Goal: Transaction & Acquisition: Purchase product/service

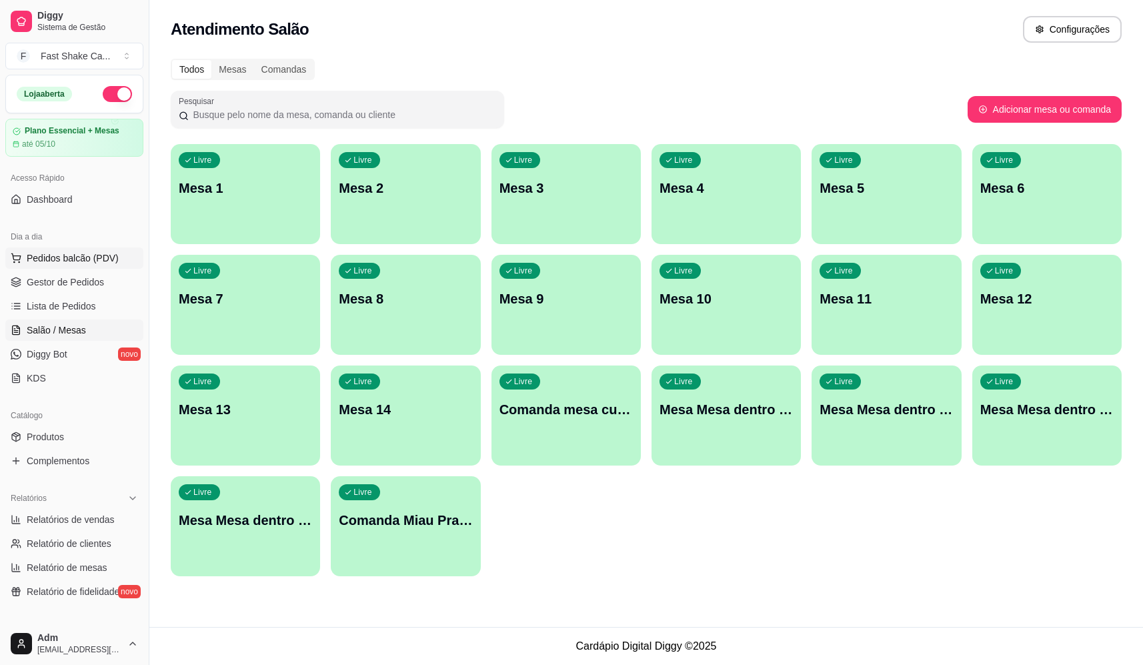
click at [101, 258] on span "Pedidos balcão (PDV)" at bounding box center [73, 257] width 92 height 13
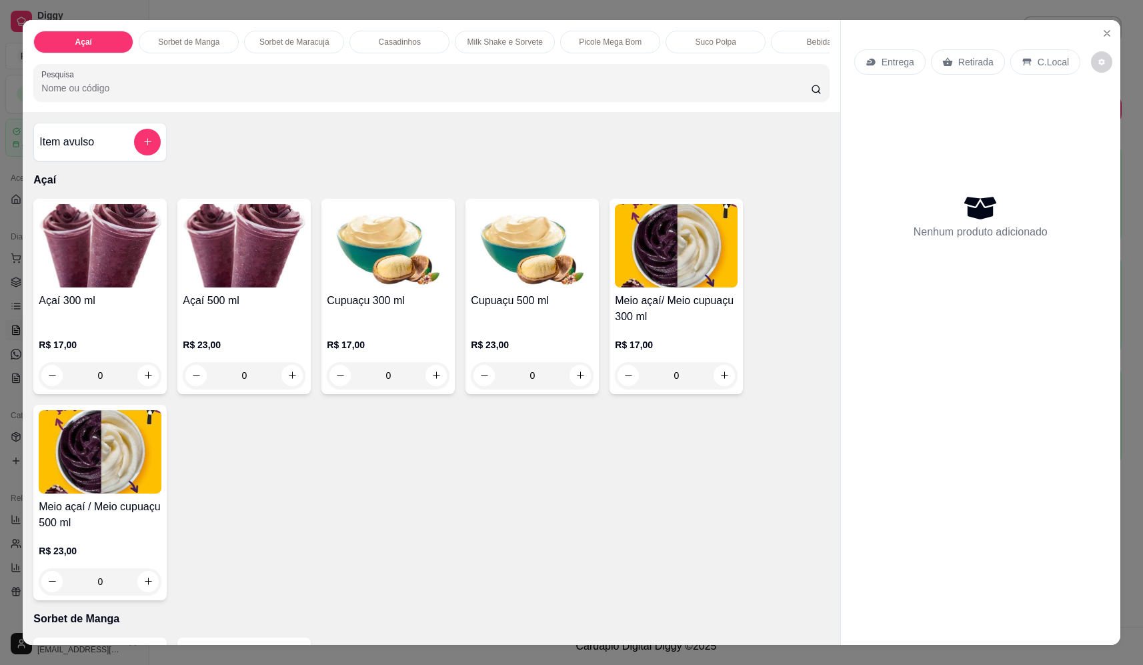
click at [288, 389] on div "0" at bounding box center [244, 375] width 123 height 27
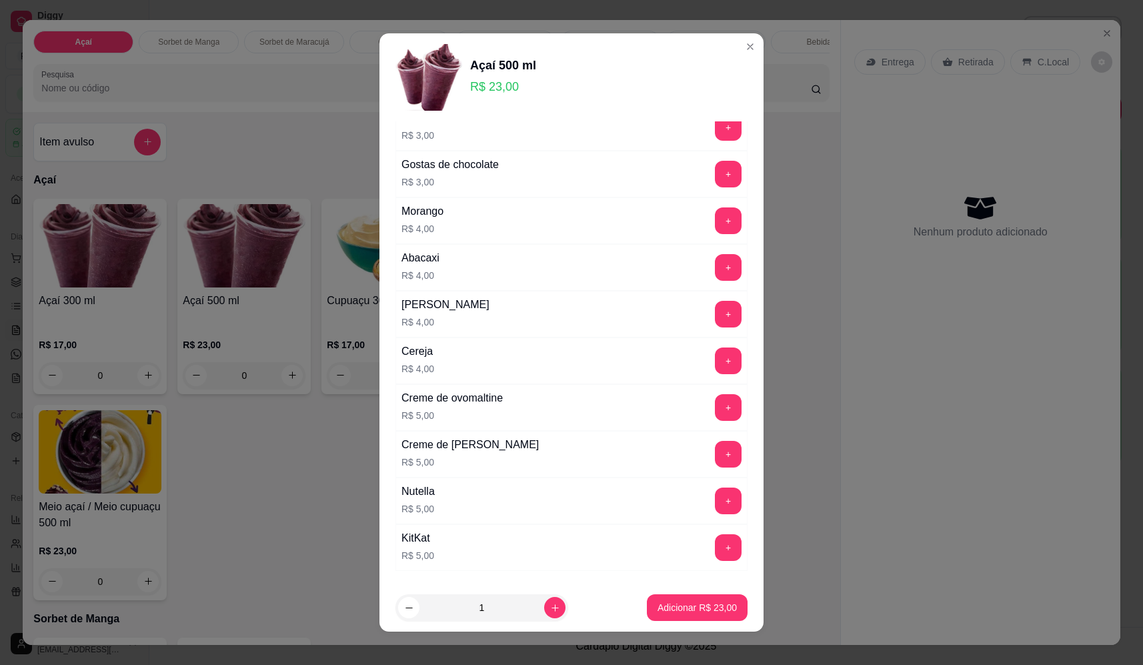
scroll to position [761, 0]
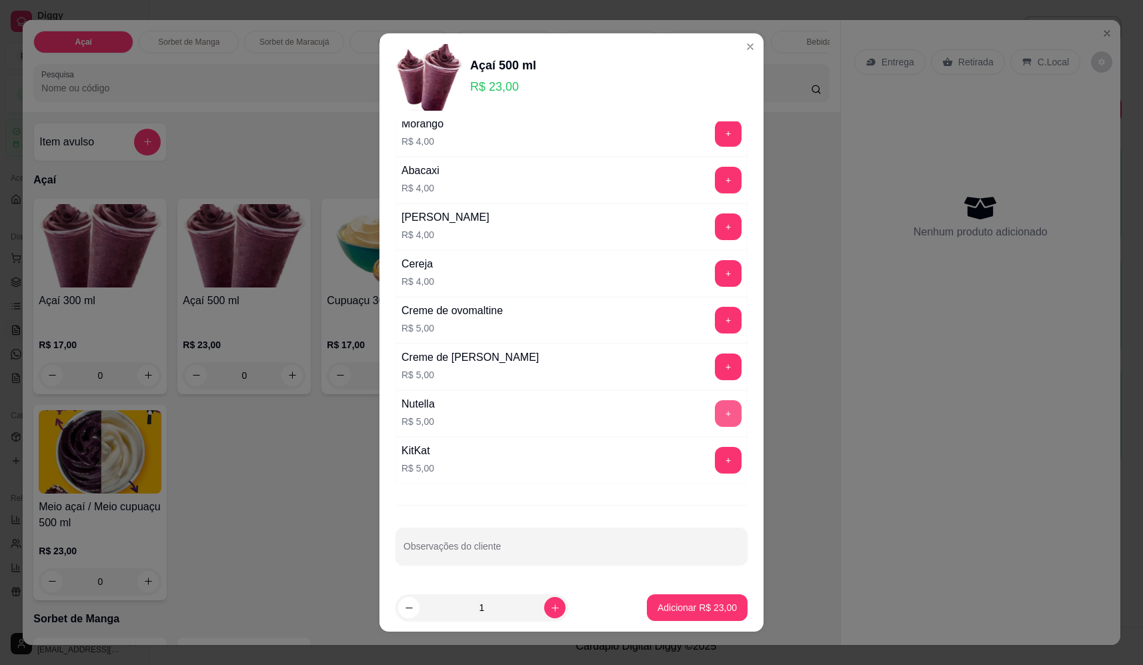
click at [715, 415] on button "+" at bounding box center [728, 413] width 27 height 27
click at [715, 372] on button "+" at bounding box center [728, 366] width 27 height 27
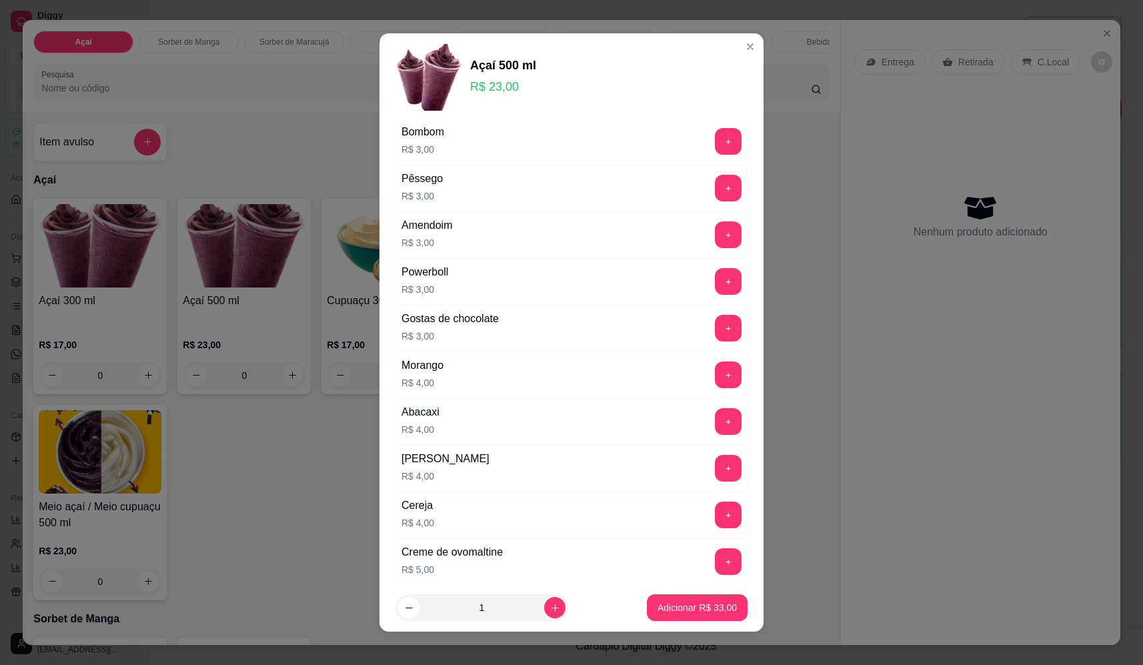
scroll to position [494, 0]
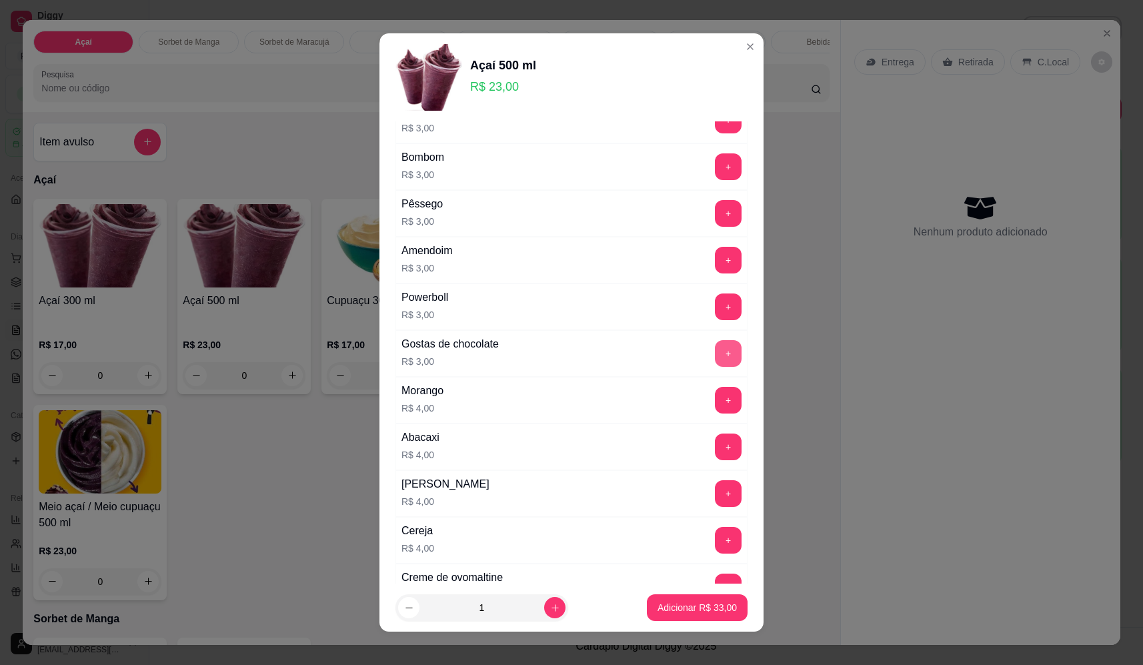
click at [715, 345] on button "+" at bounding box center [728, 353] width 27 height 27
click at [696, 609] on p "Adicionar R$ 36,00" at bounding box center [697, 607] width 77 height 13
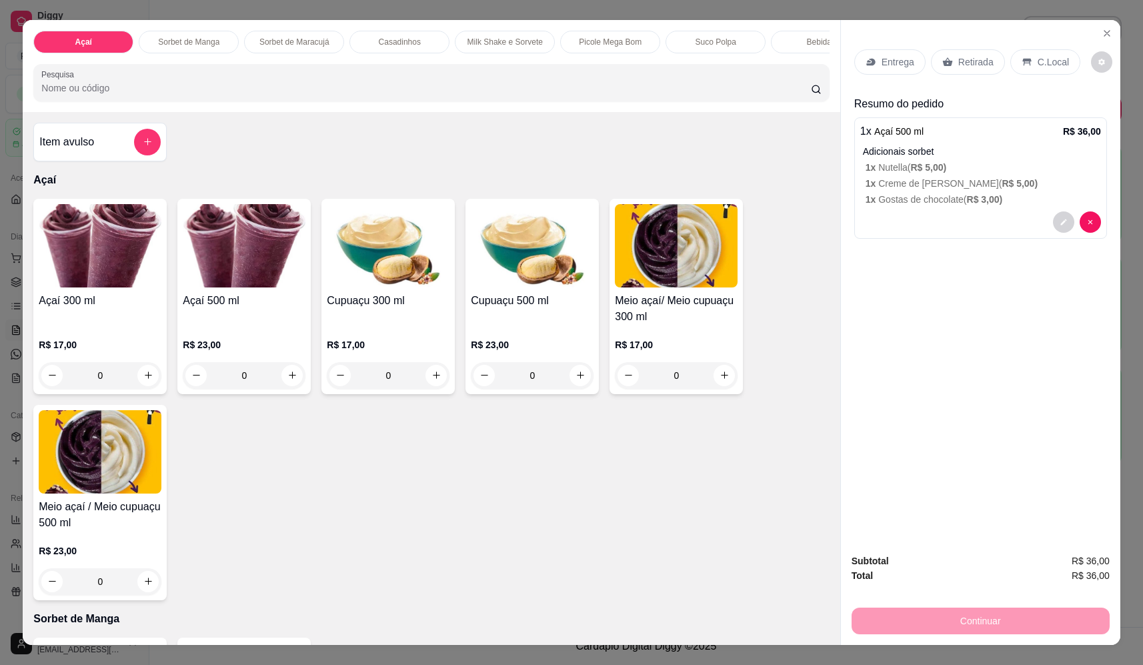
click at [884, 50] on div "Entrega" at bounding box center [889, 61] width 71 height 25
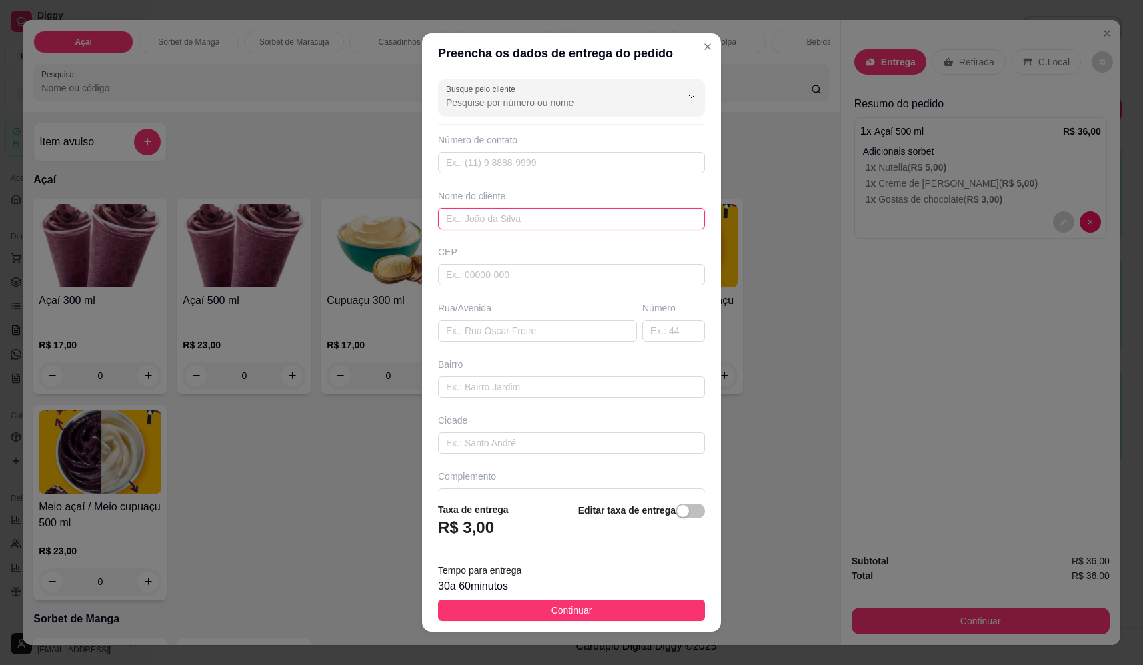
click at [539, 218] on input "text" at bounding box center [571, 218] width 267 height 21
type input "[DEMOGRAPHIC_DATA]"
click at [523, 321] on input "text" at bounding box center [537, 330] width 199 height 21
click at [524, 327] on input "text" at bounding box center [537, 330] width 199 height 21
paste input "[GEOGRAPHIC_DATA] 1590"
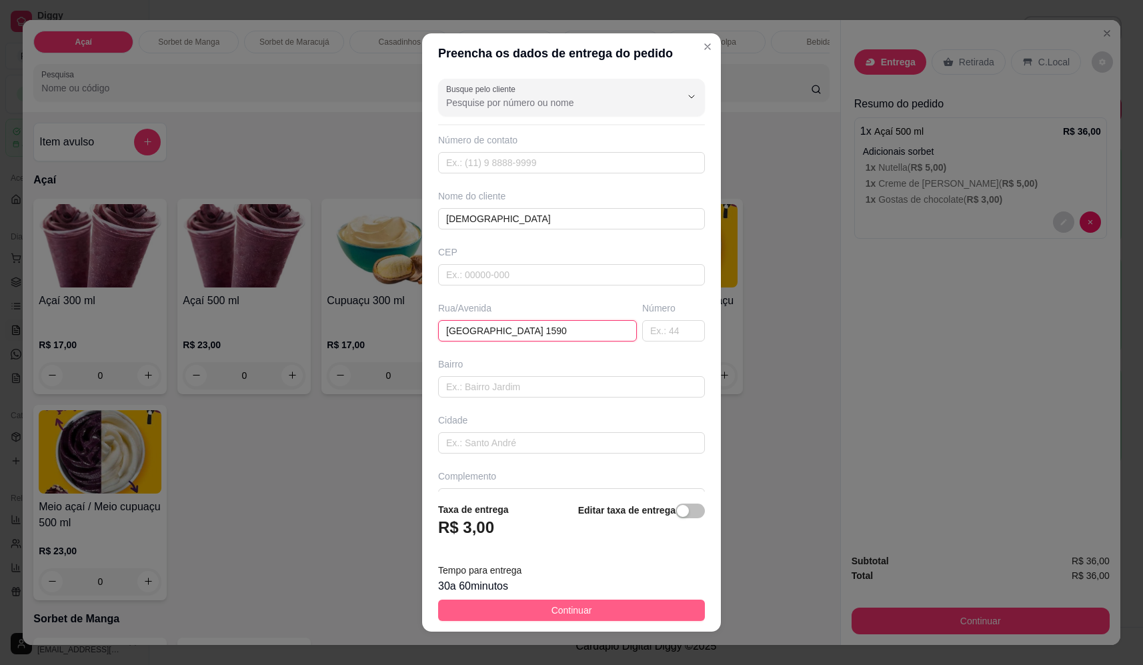
type input "[GEOGRAPHIC_DATA] 1590"
click at [559, 614] on span "Continuar" at bounding box center [571, 610] width 41 height 15
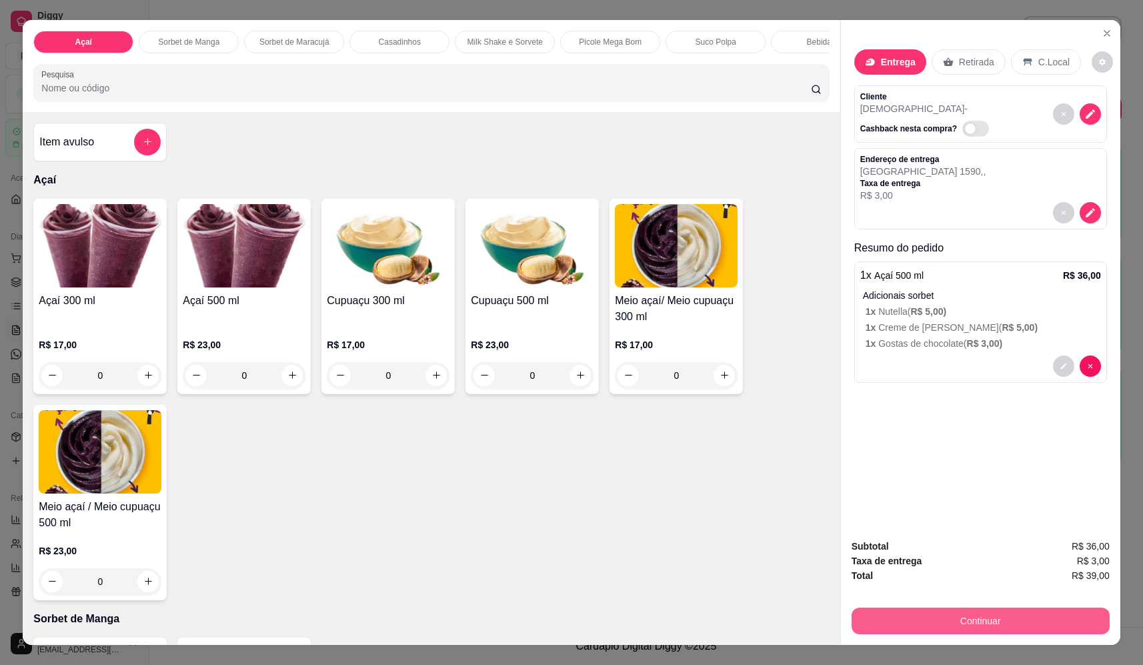
click at [986, 617] on button "Continuar" at bounding box center [981, 620] width 258 height 27
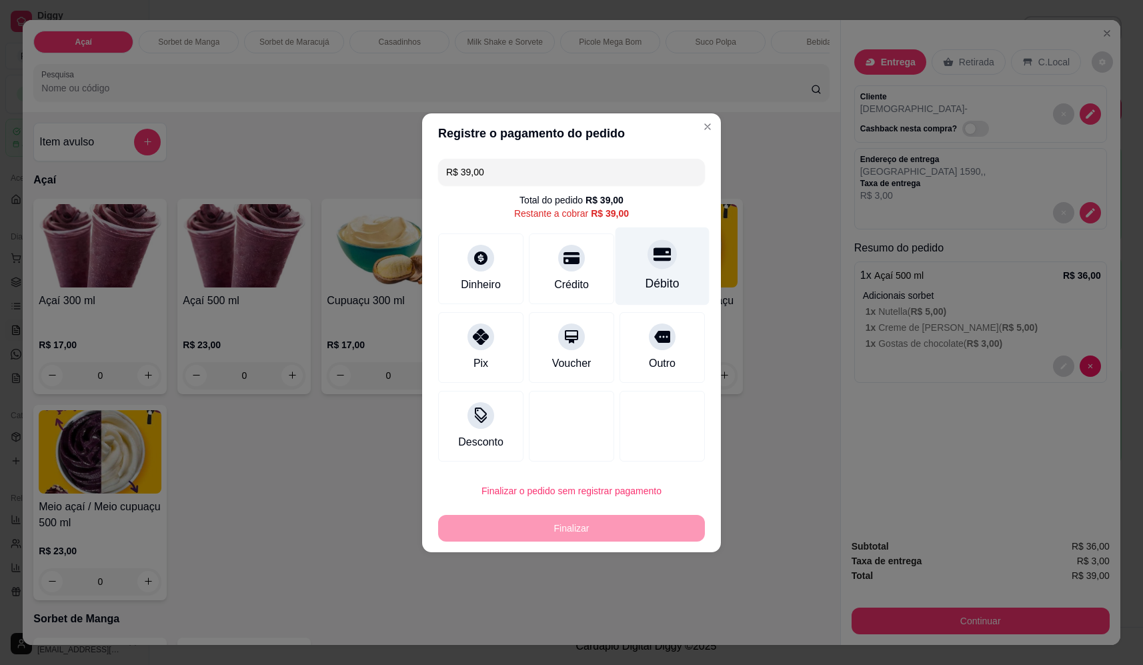
click at [659, 275] on div "Débito" at bounding box center [662, 283] width 34 height 17
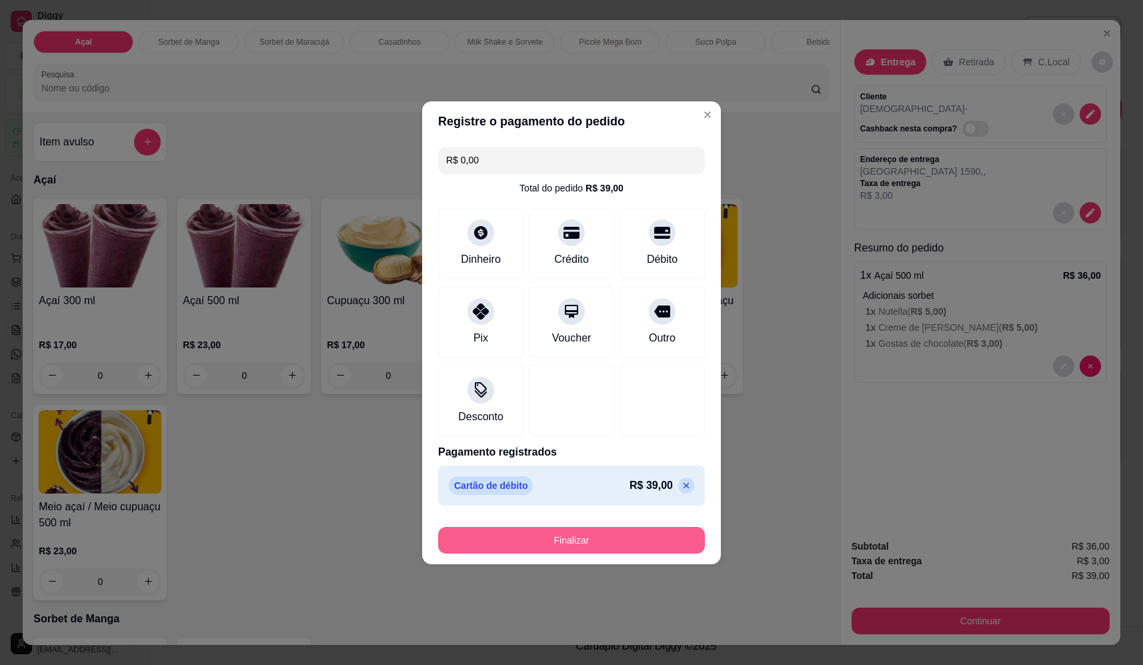
click at [599, 529] on button "Finalizar" at bounding box center [571, 540] width 267 height 27
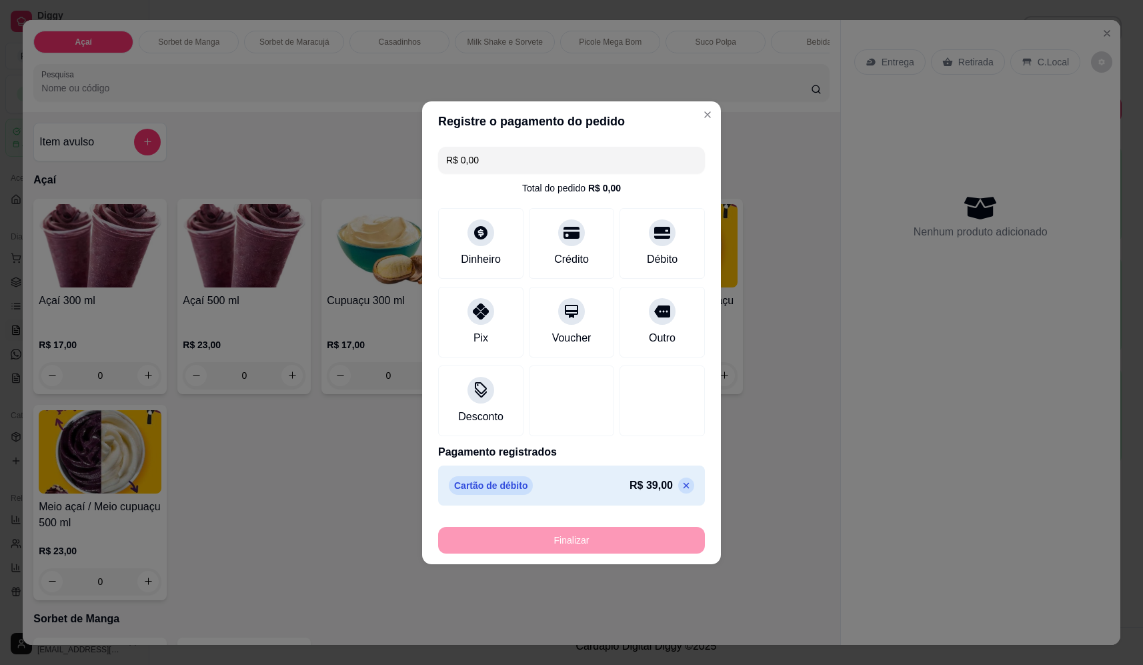
type input "-R$ 39,00"
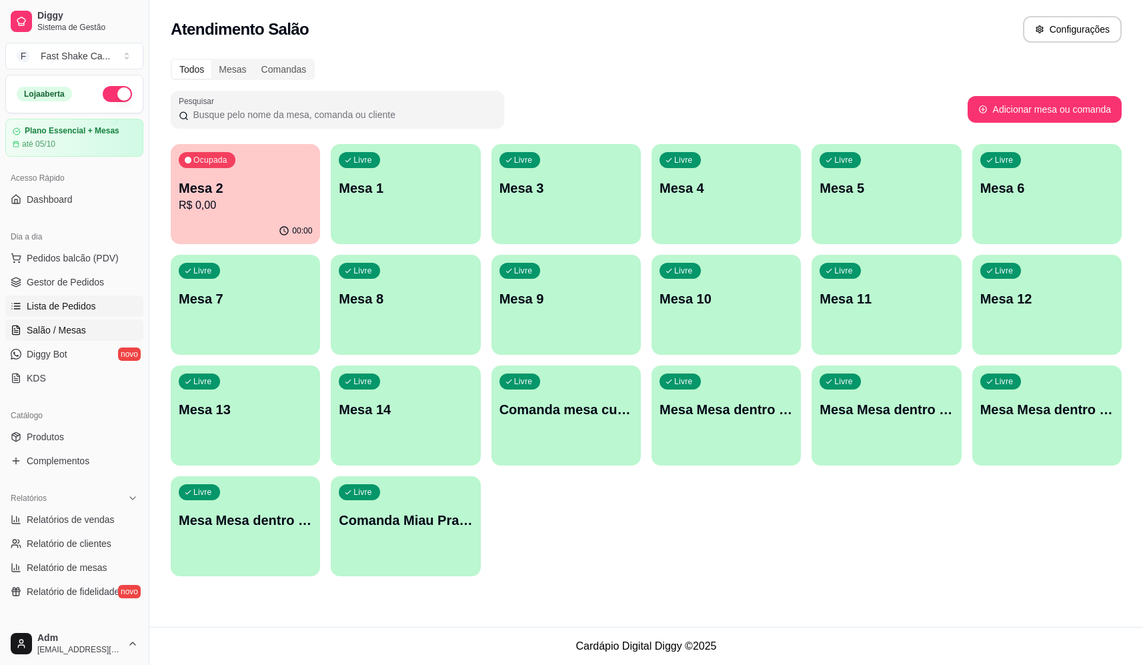
click at [75, 310] on span "Lista de Pedidos" at bounding box center [61, 305] width 69 height 13
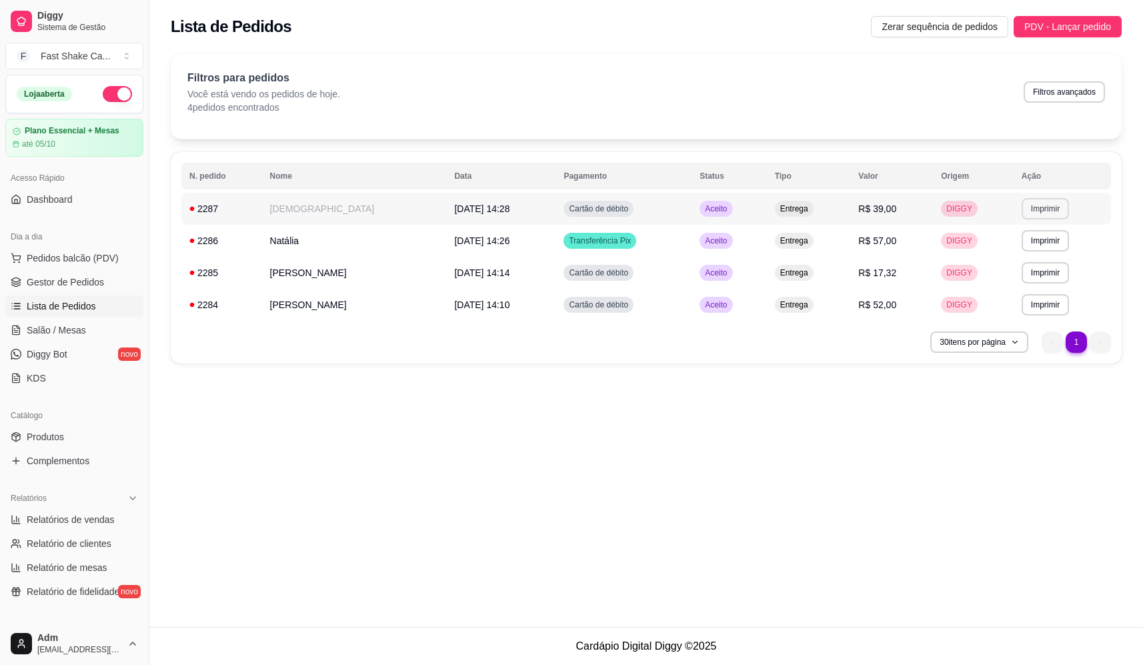
click at [1046, 209] on button "Imprimir" at bounding box center [1045, 208] width 47 height 21
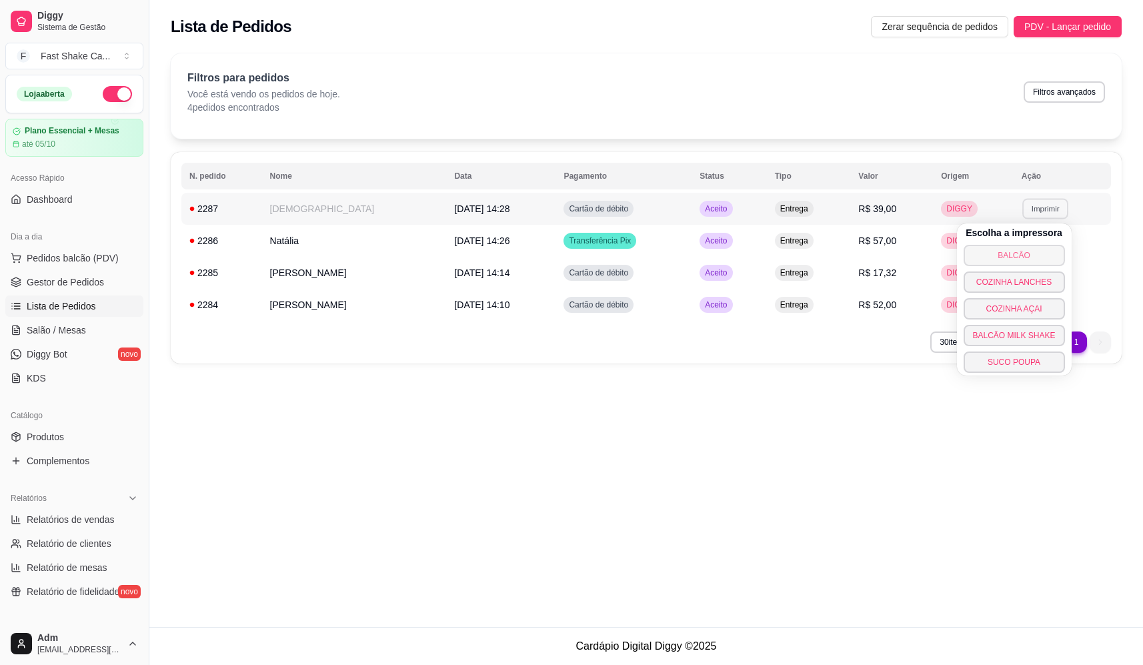
click at [1017, 258] on button "BALCÃO" at bounding box center [1014, 255] width 101 height 21
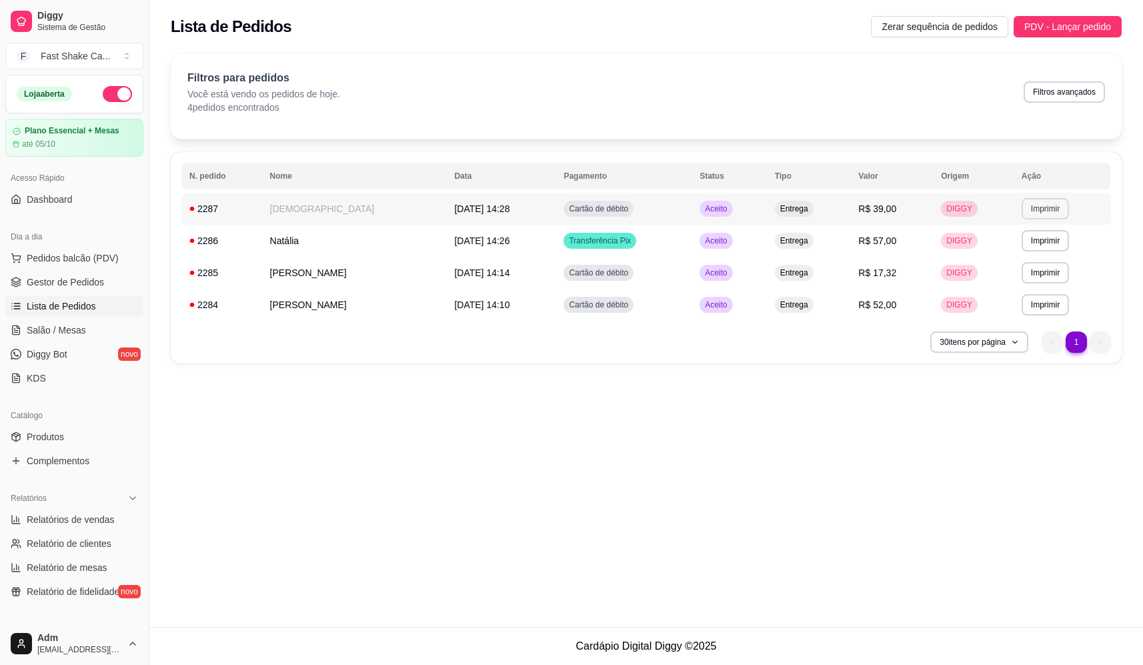
click at [1035, 210] on button "Imprimir" at bounding box center [1045, 208] width 47 height 21
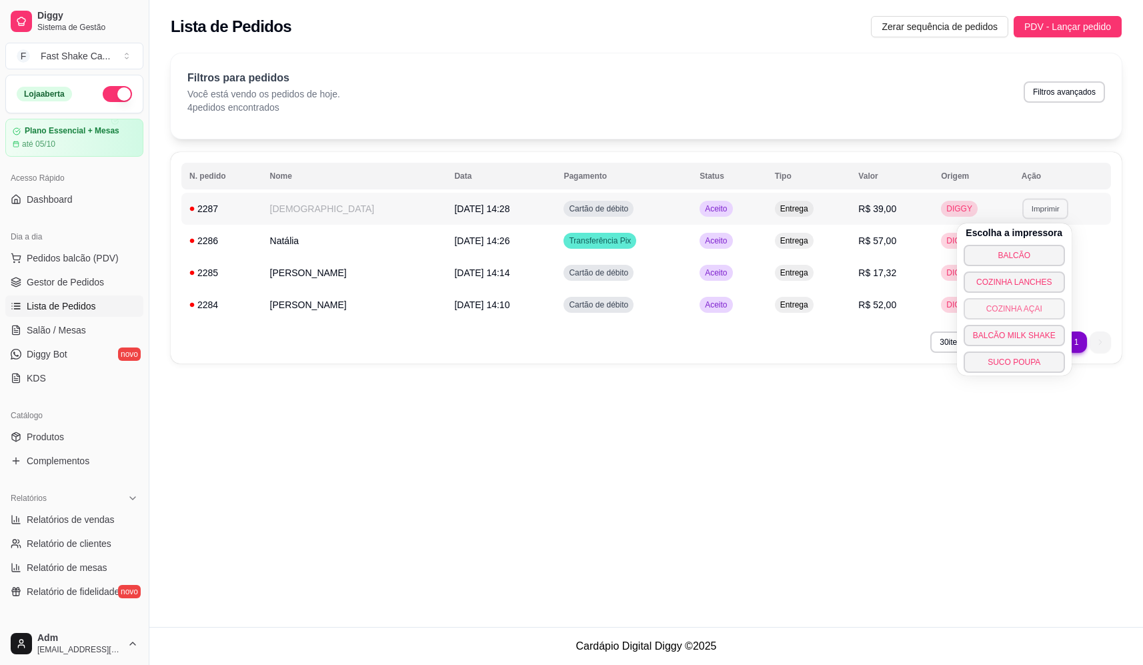
click at [1020, 309] on button "COZINHA AÇAI" at bounding box center [1014, 308] width 101 height 21
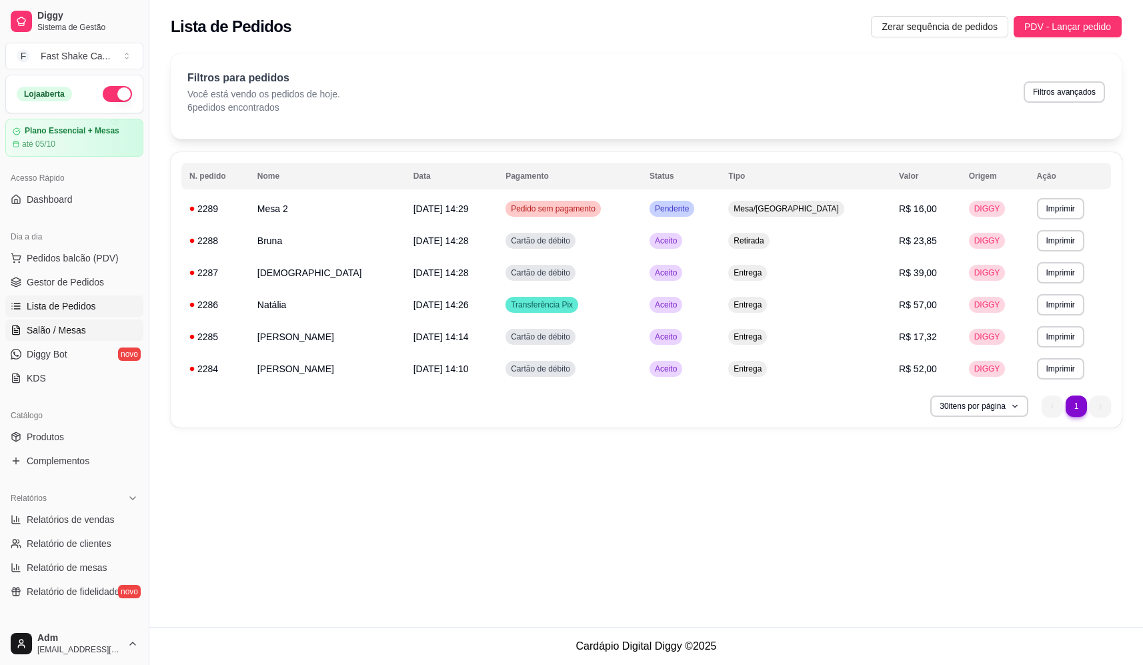
click at [46, 328] on span "Salão / Mesas" at bounding box center [56, 329] width 59 height 13
